Goal: Task Accomplishment & Management: Manage account settings

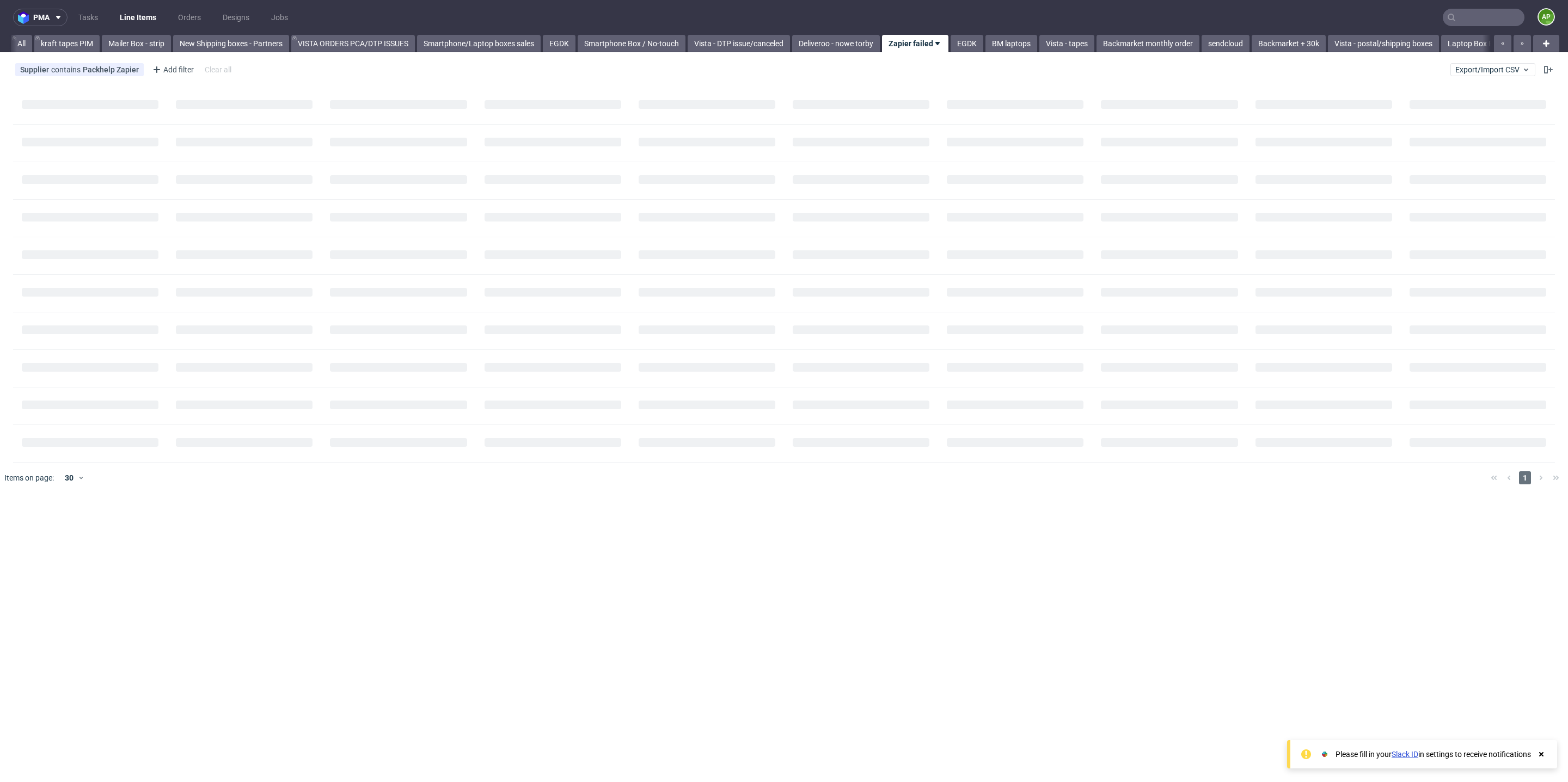
scroll to position [0, 47]
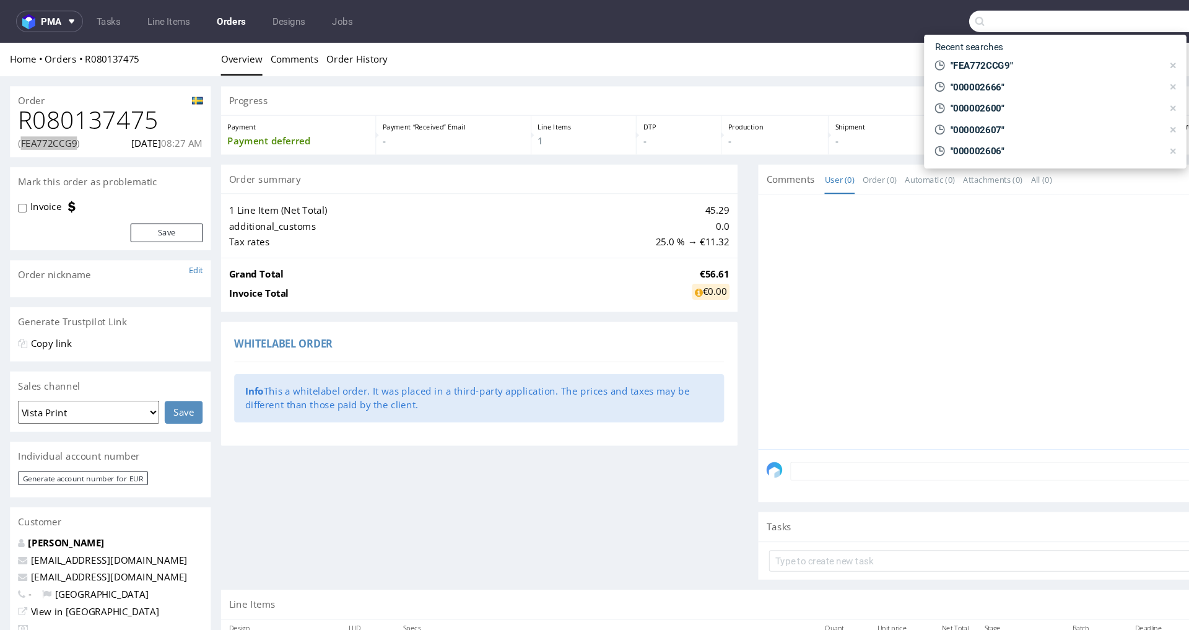
click at [1057, 21] on input "text" at bounding box center [1018, 20] width 243 height 20
paste input "F31424H35D"
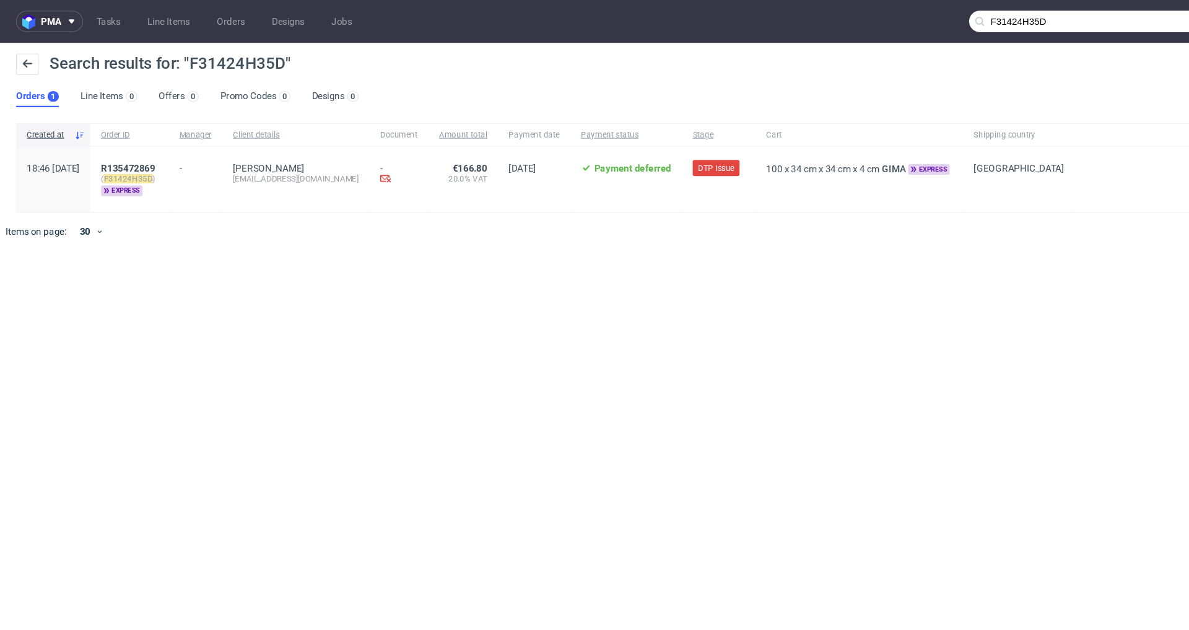
click at [1081, 18] on input "F31424H35D" at bounding box center [1018, 20] width 243 height 20
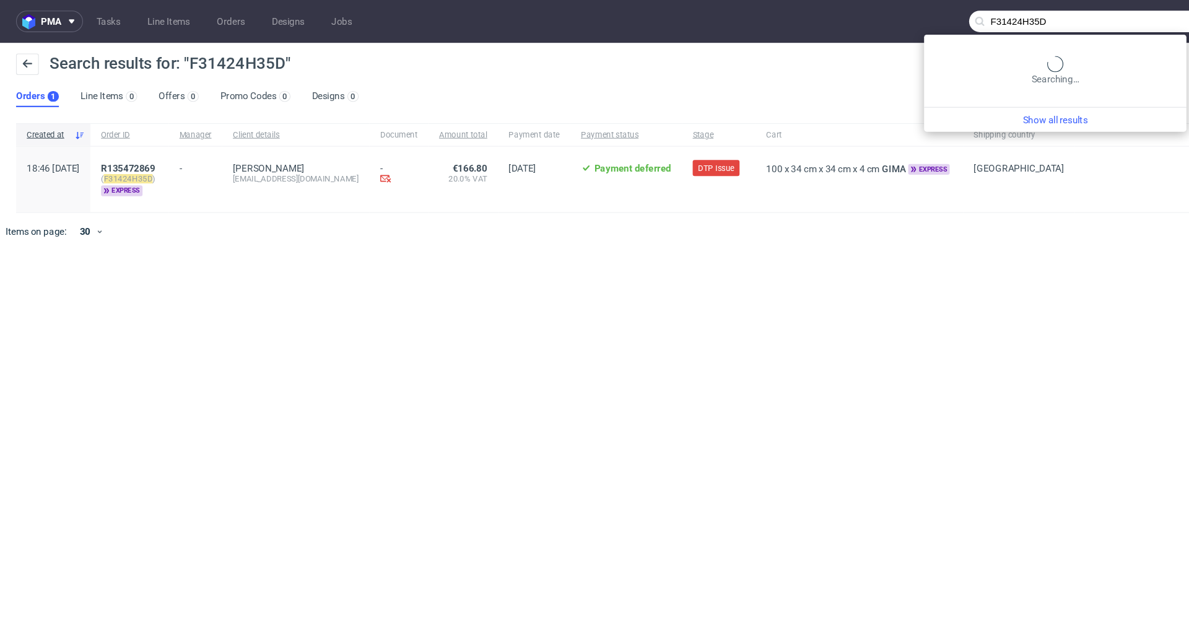
click at [1081, 18] on input "F31424H35D" at bounding box center [1018, 20] width 243 height 20
paste input "80FF7EHG"
type input "F80FF7EHGD"
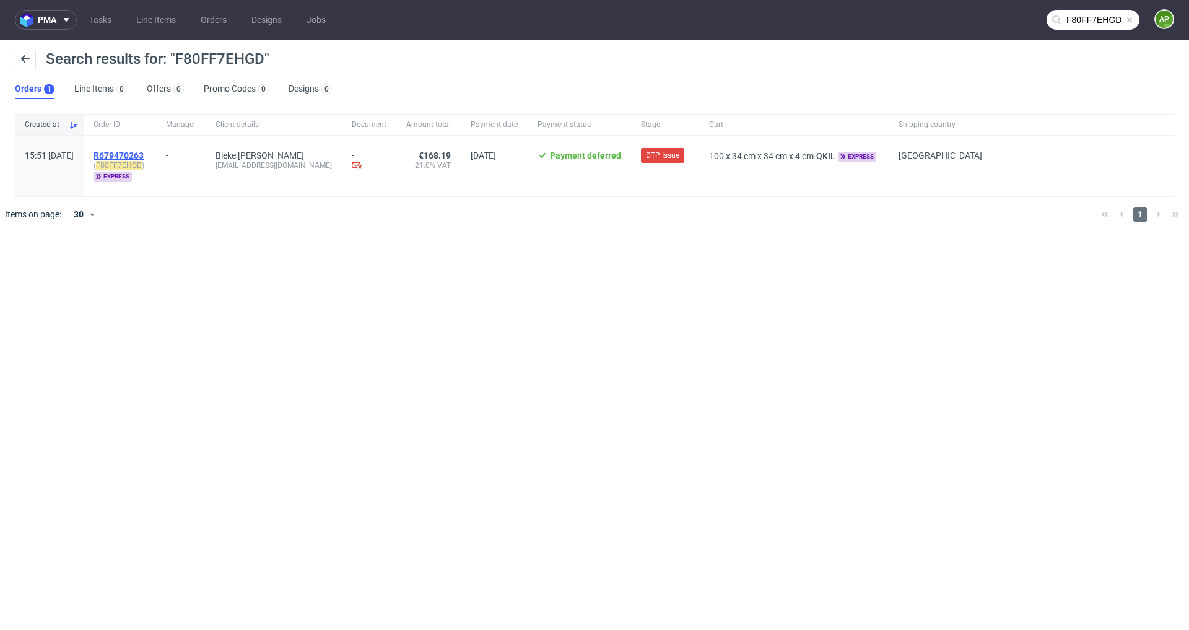
click at [144, 154] on span "R679470263" at bounding box center [119, 156] width 50 height 10
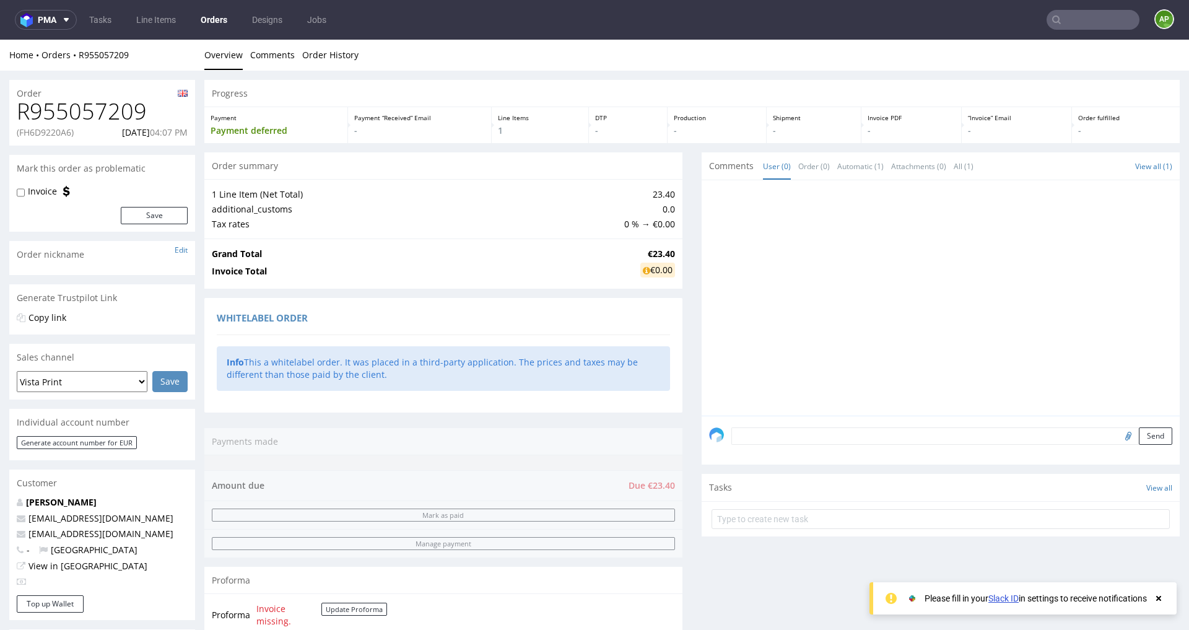
scroll to position [386, 0]
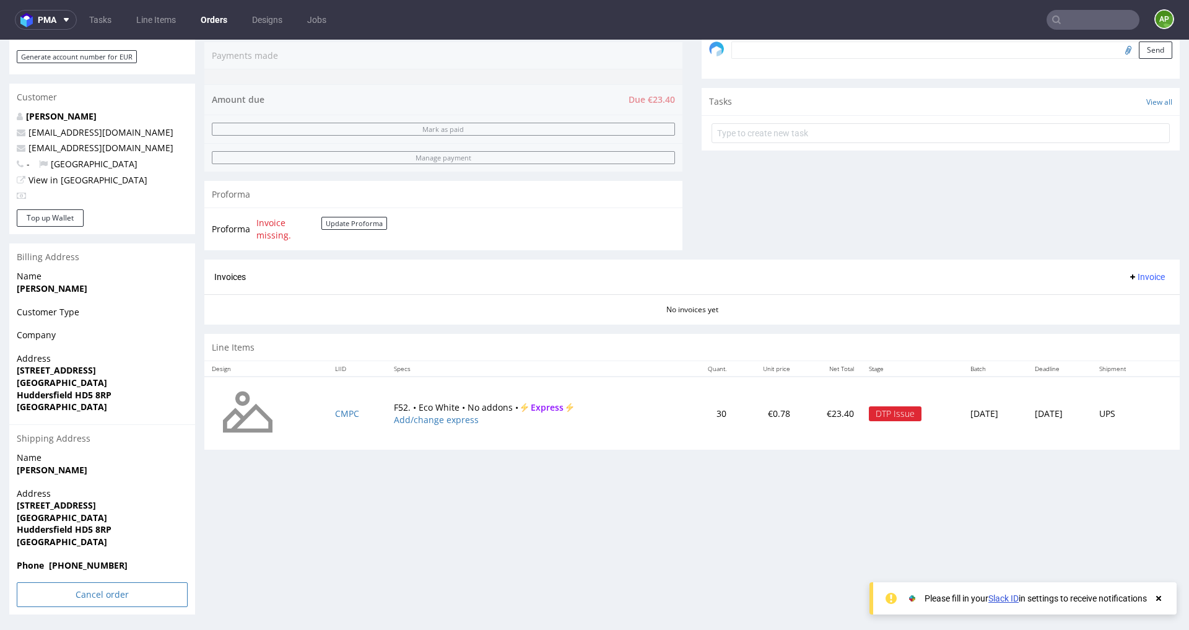
click at [91, 596] on input "Cancel order" at bounding box center [102, 594] width 171 height 25
click at [83, 559] on link "Yes" at bounding box center [83, 561] width 35 height 19
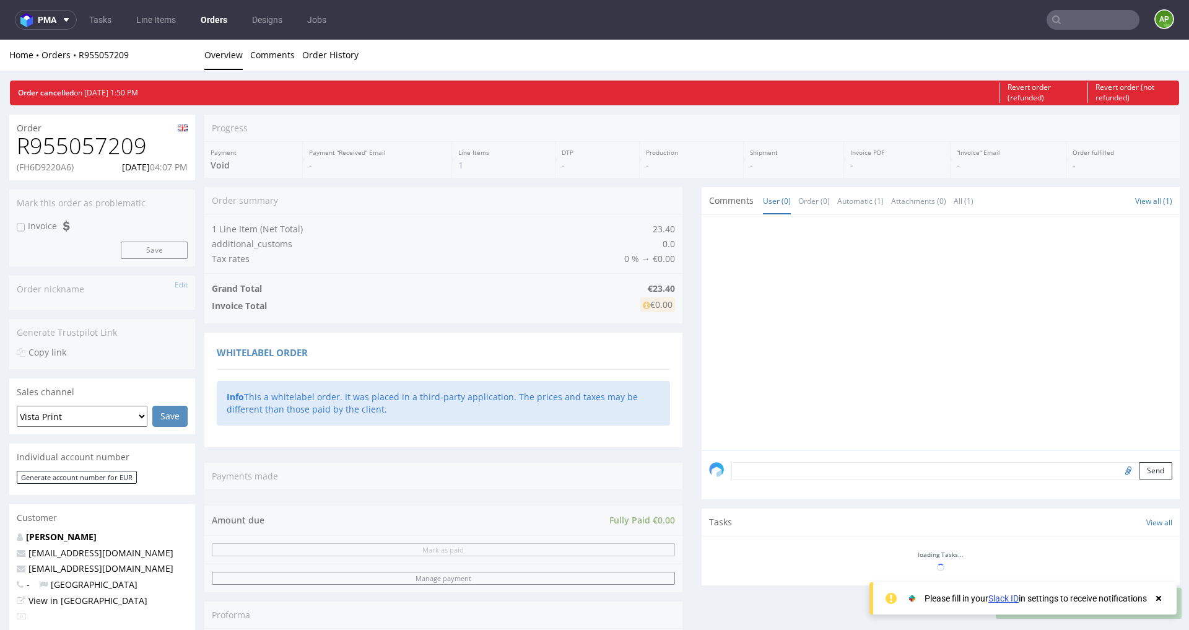
scroll to position [0, 0]
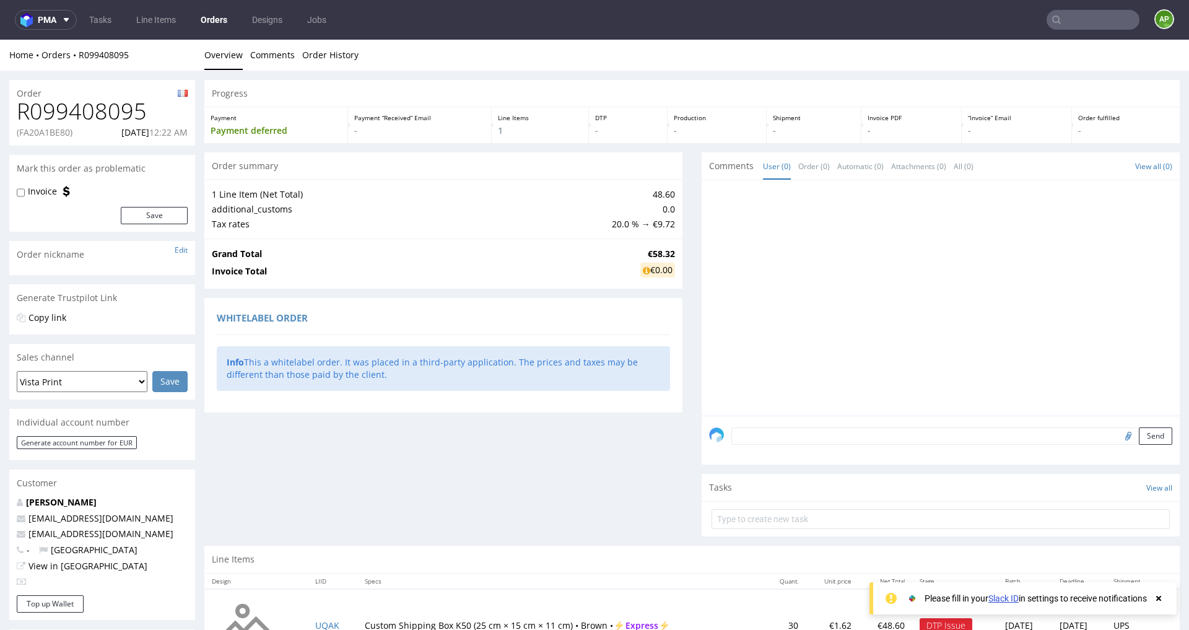
scroll to position [192, 0]
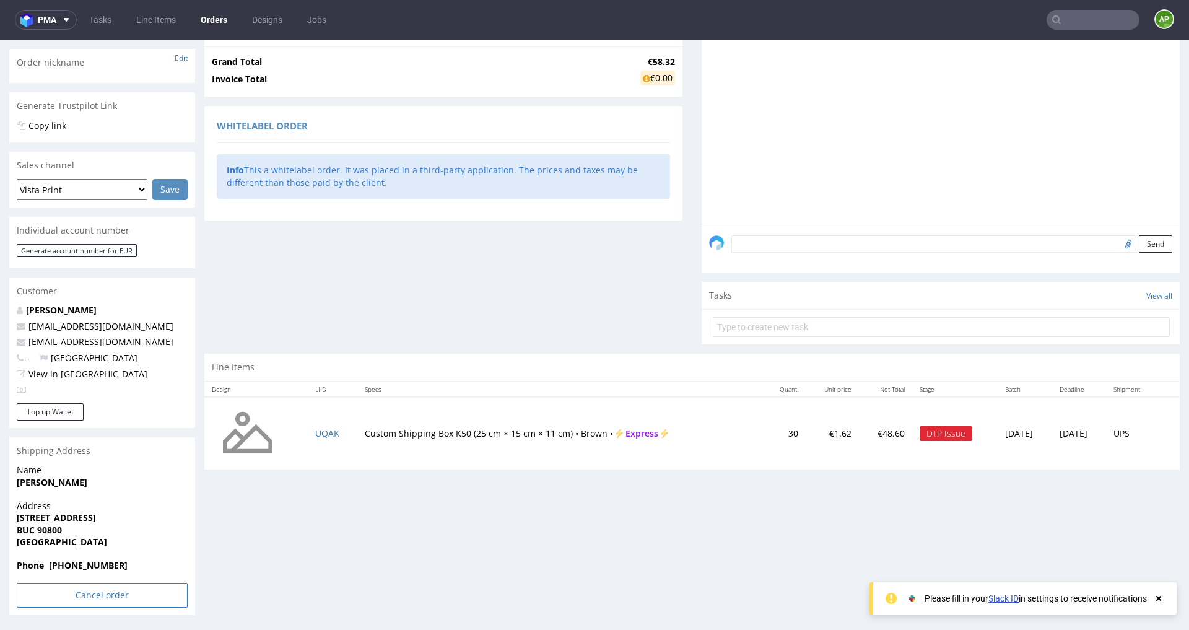
click at [59, 601] on input "Cancel order" at bounding box center [102, 595] width 171 height 25
click at [77, 559] on icon at bounding box center [75, 560] width 7 height 9
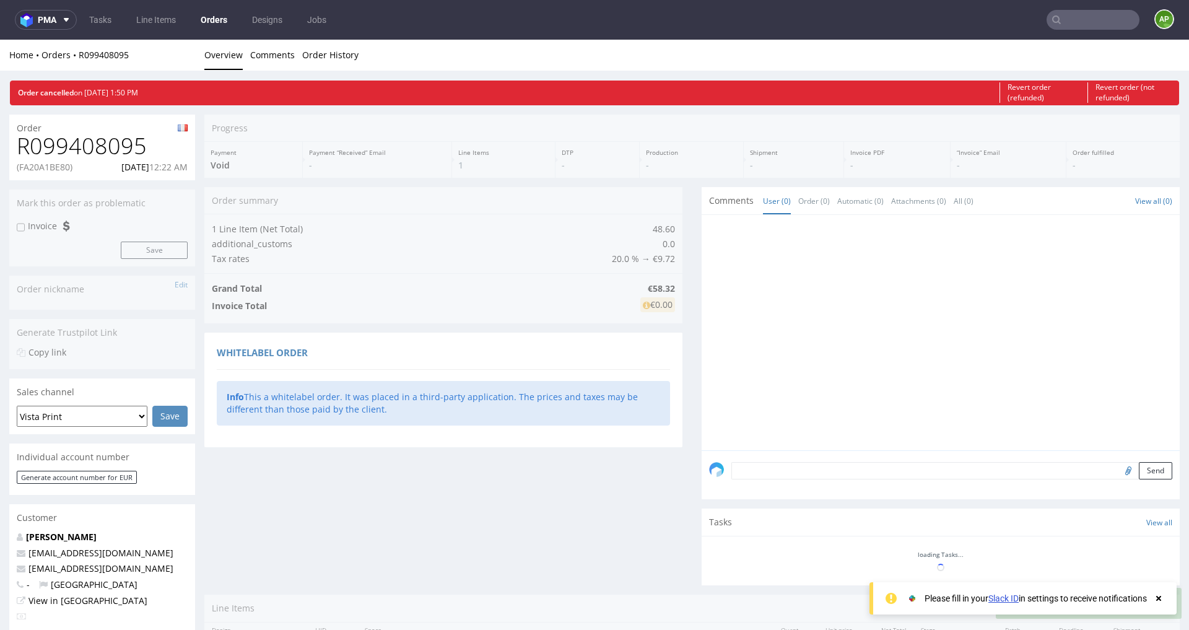
scroll to position [0, 0]
